Goal: Understand site structure: Understand site structure

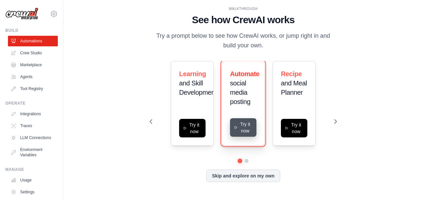
click at [248, 130] on button "Try it now" at bounding box center [243, 127] width 26 height 19
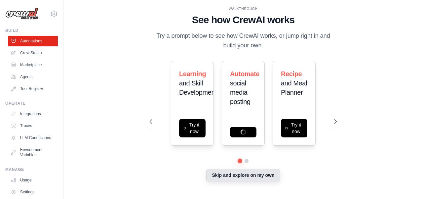
click at [238, 178] on button "Skip and explore on my own" at bounding box center [243, 175] width 74 height 13
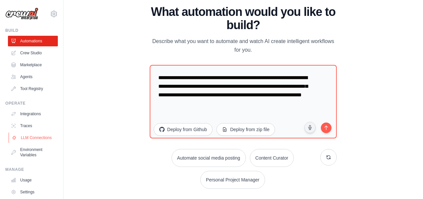
click at [30, 135] on link "LLM Connections" at bounding box center [34, 137] width 50 height 11
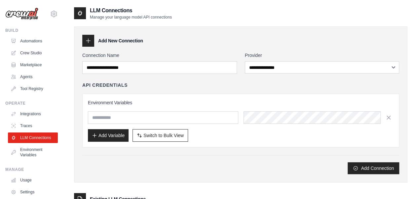
click at [241, 183] on div "**********" at bounding box center [240, 130] width 333 height 221
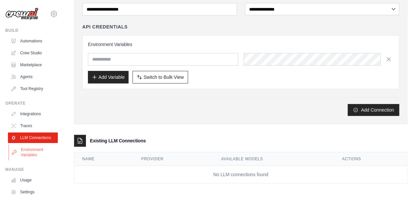
scroll to position [36, 0]
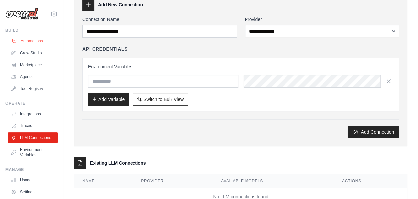
click at [31, 43] on link "Automations" at bounding box center [34, 41] width 50 height 11
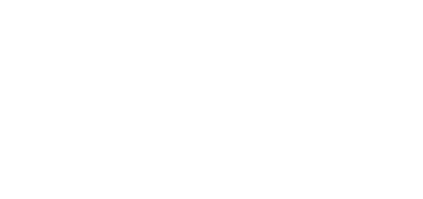
click at [403, 0] on html at bounding box center [211, 0] width 423 height 0
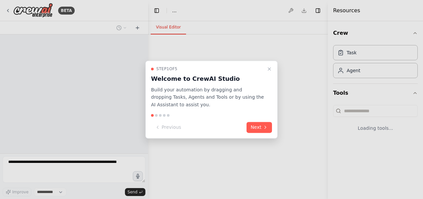
select select "****"
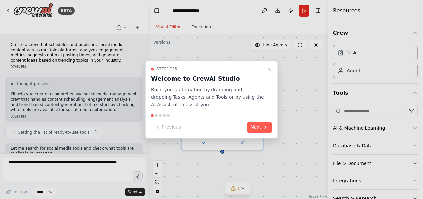
scroll to position [250, 0]
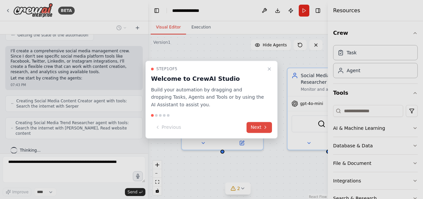
click at [260, 127] on button "Next" at bounding box center [259, 127] width 25 height 11
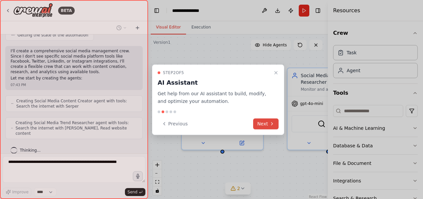
scroll to position [272, 0]
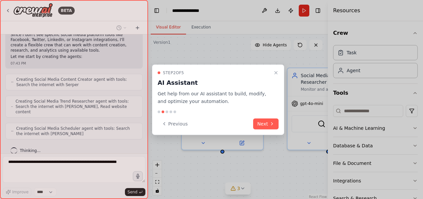
click at [422, 158] on div at bounding box center [211, 99] width 423 height 199
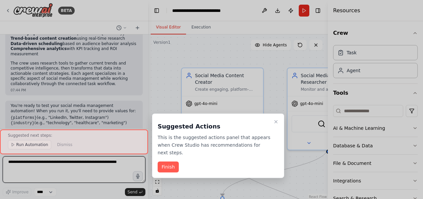
scroll to position [719, 0]
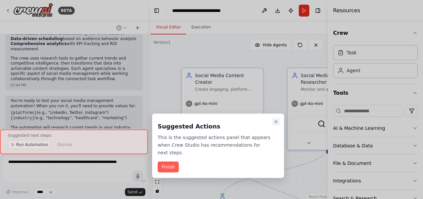
click at [277, 121] on icon "Close walkthrough" at bounding box center [275, 121] width 5 height 5
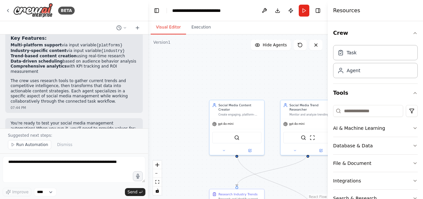
scroll to position [697, 0]
click at [7, 10] on icon at bounding box center [7, 10] width 5 height 5
